Goal: Information Seeking & Learning: Learn about a topic

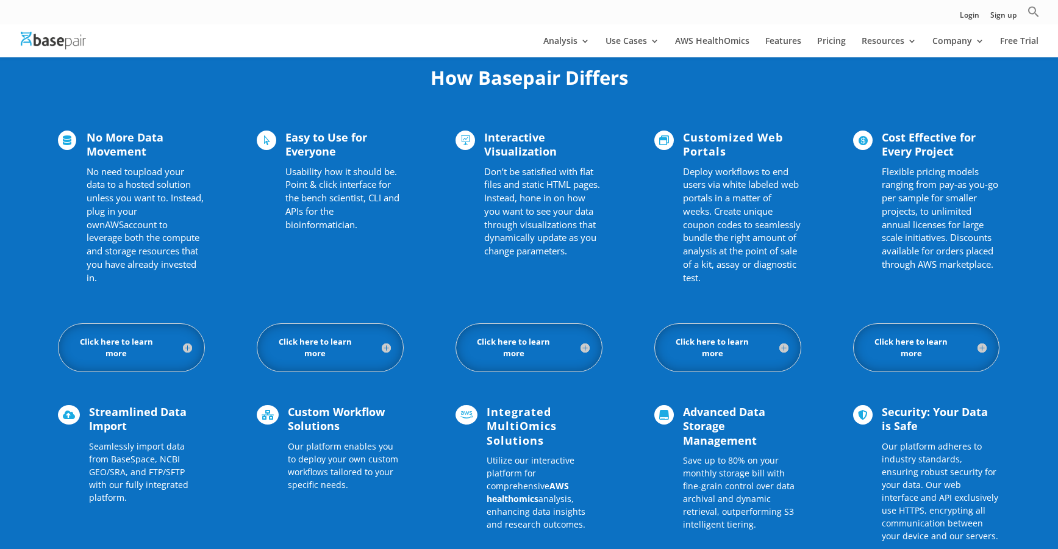
scroll to position [785, 0]
click at [908, 349] on h5 "Click here to learn more" at bounding box center [926, 348] width 121 height 23
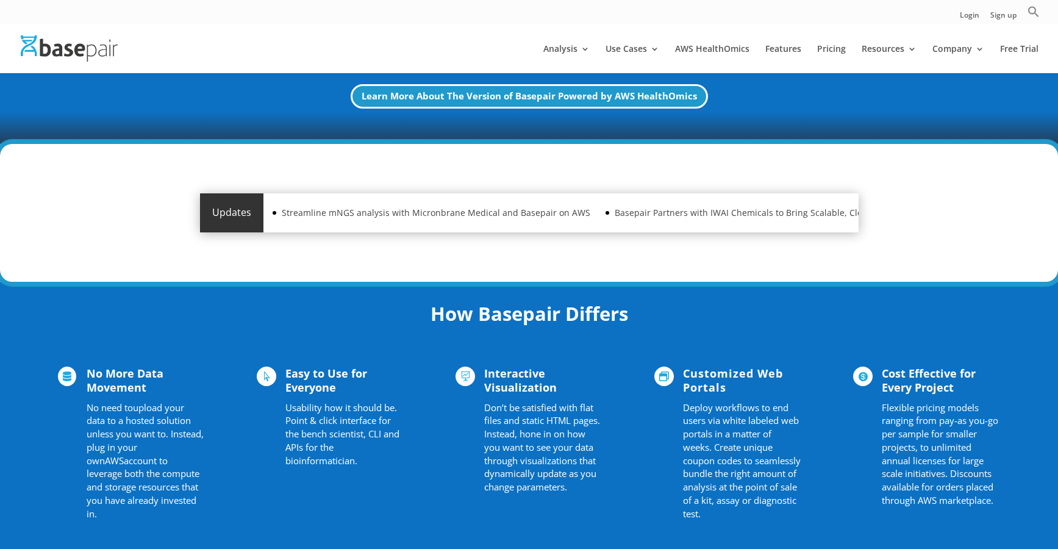
scroll to position [0, 0]
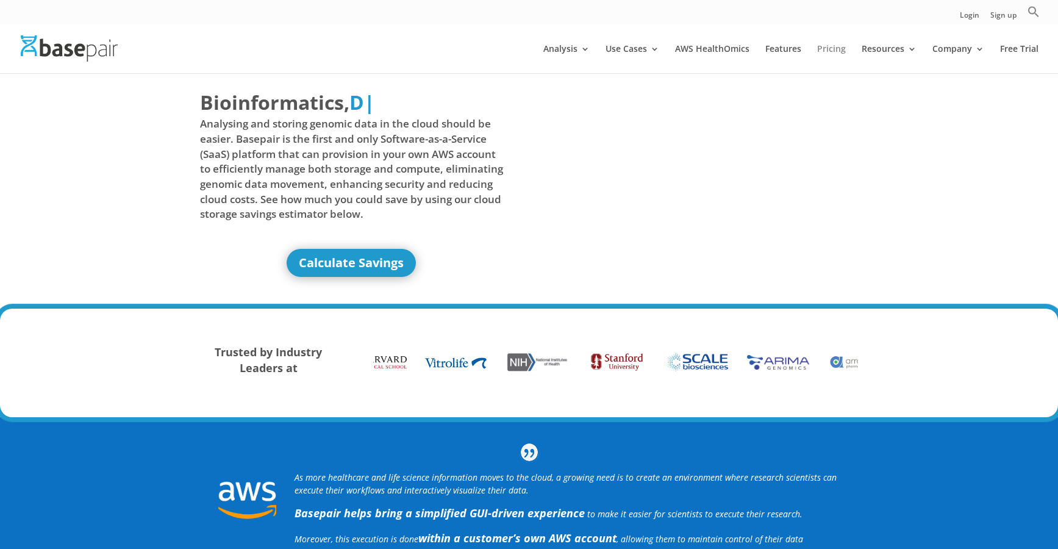
click at [831, 45] on link "Pricing" at bounding box center [831, 59] width 29 height 29
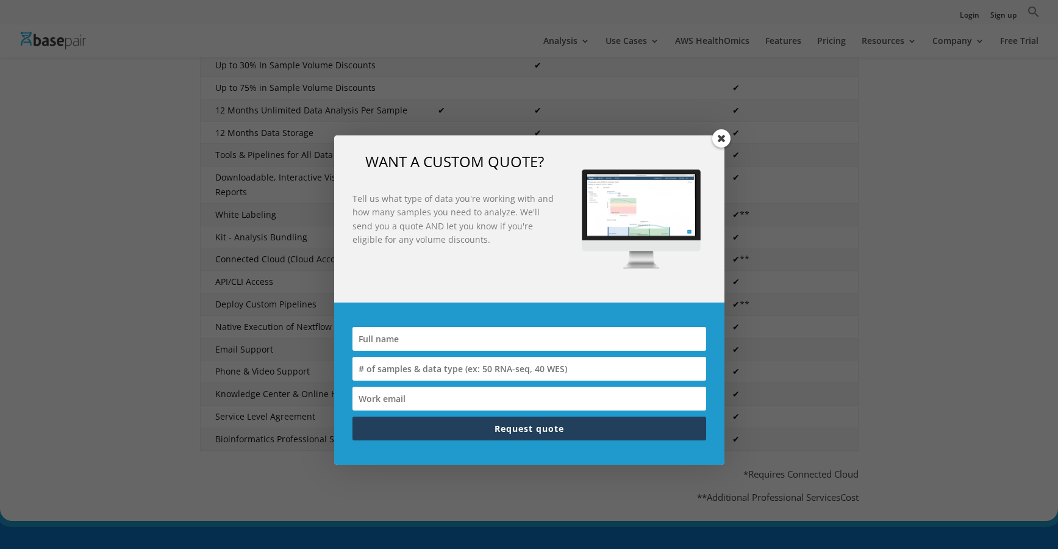
scroll to position [397, 0]
click at [721, 140] on span at bounding box center [721, 138] width 18 height 18
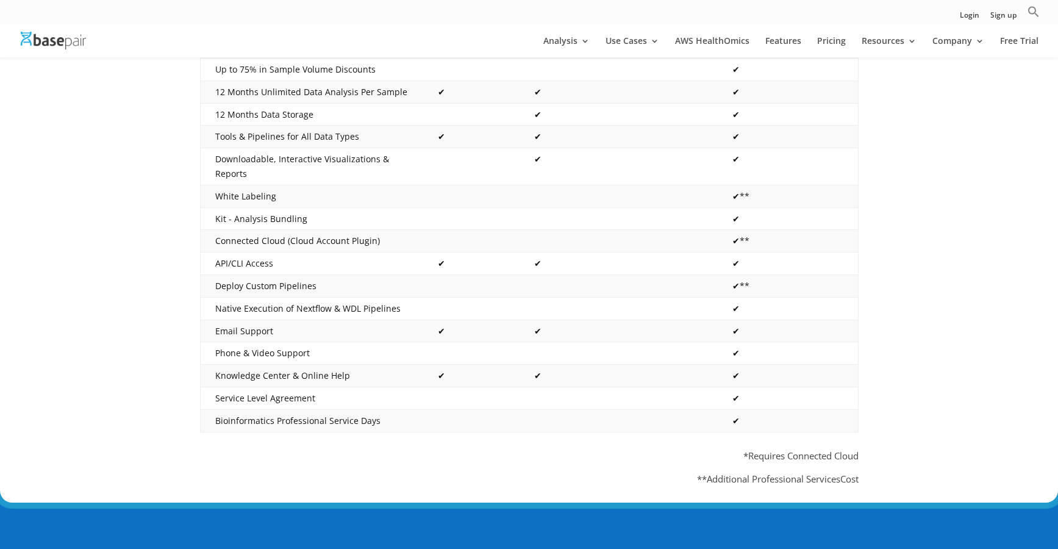
scroll to position [297, 0]
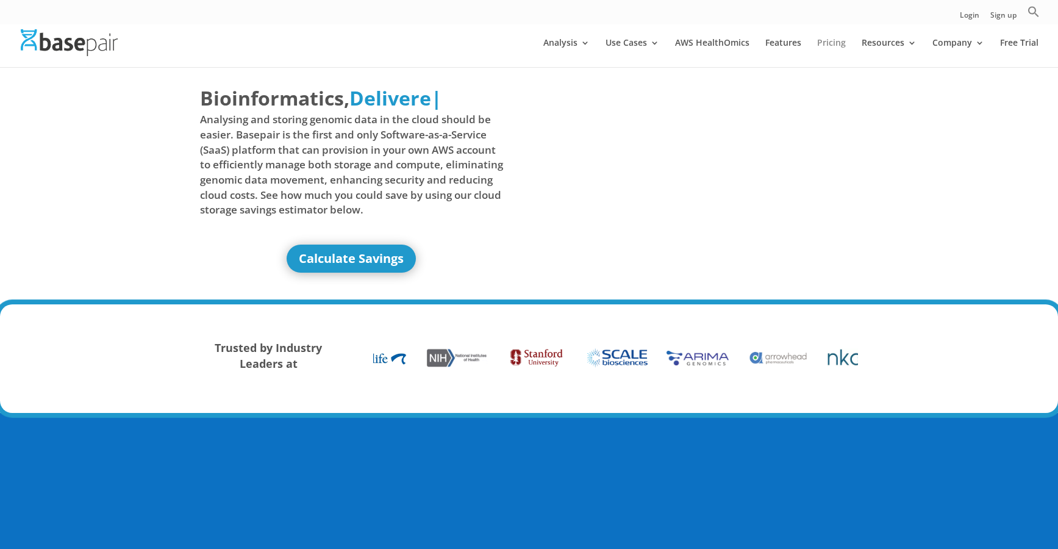
click at [838, 43] on link "Pricing" at bounding box center [831, 52] width 29 height 29
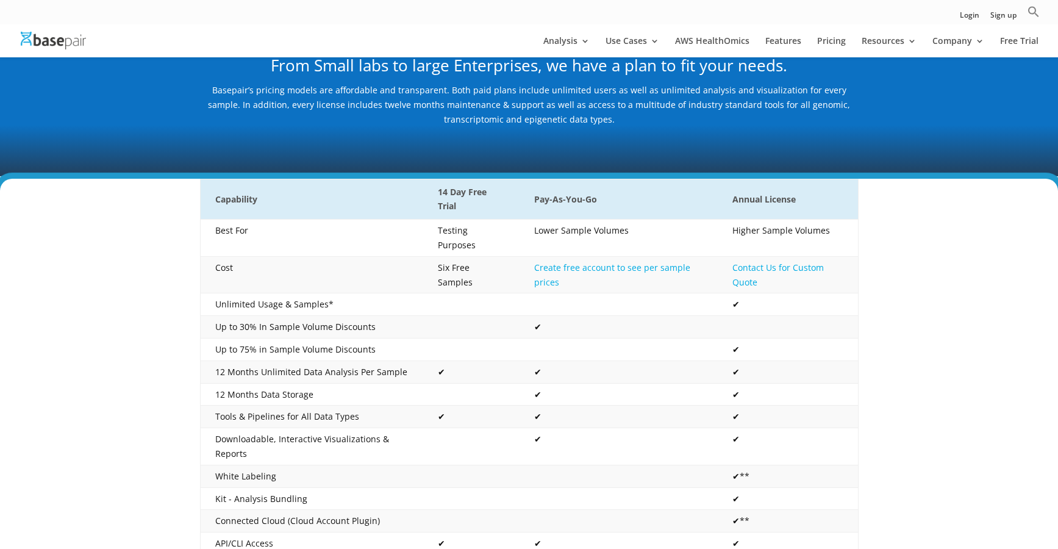
scroll to position [171, 0]
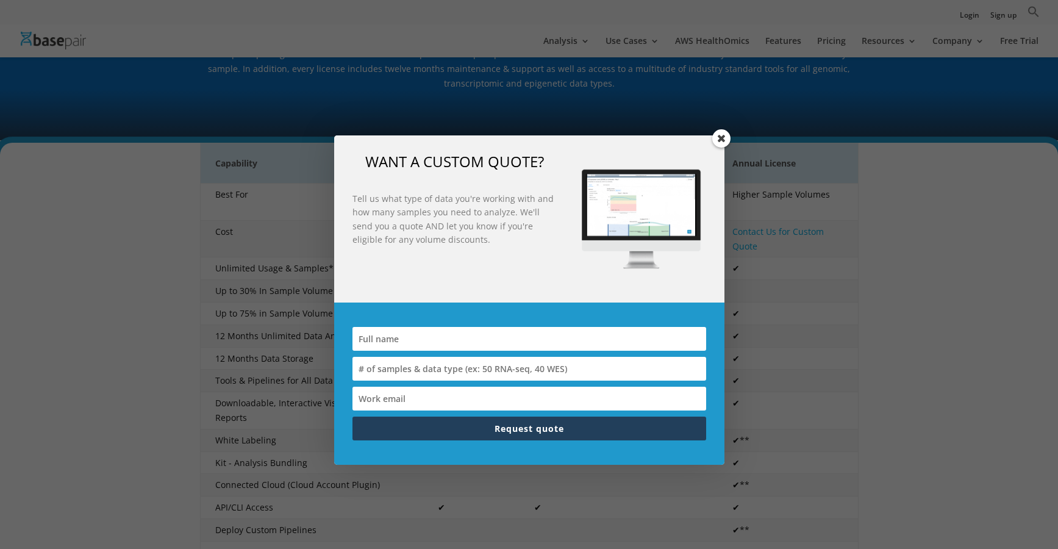
click at [719, 138] on span at bounding box center [721, 138] width 18 height 18
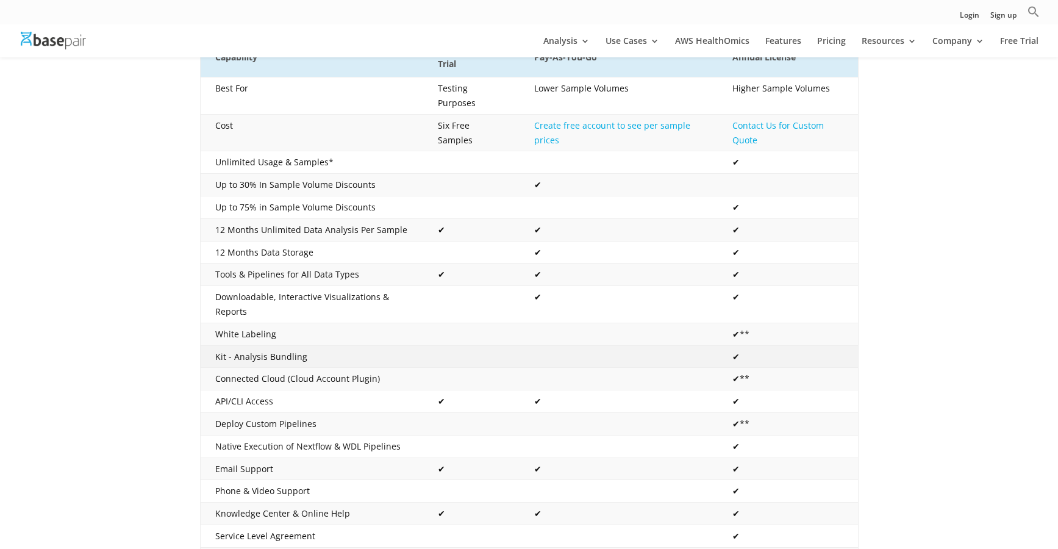
scroll to position [199, 0]
